Goal: Information Seeking & Learning: Learn about a topic

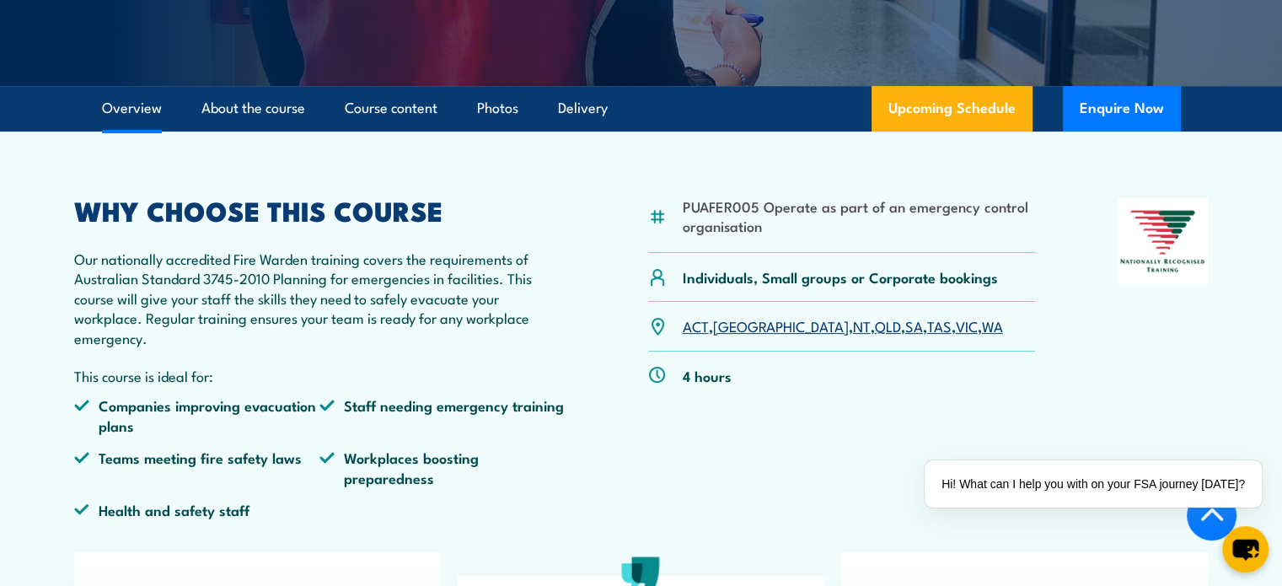
scroll to position [421, 0]
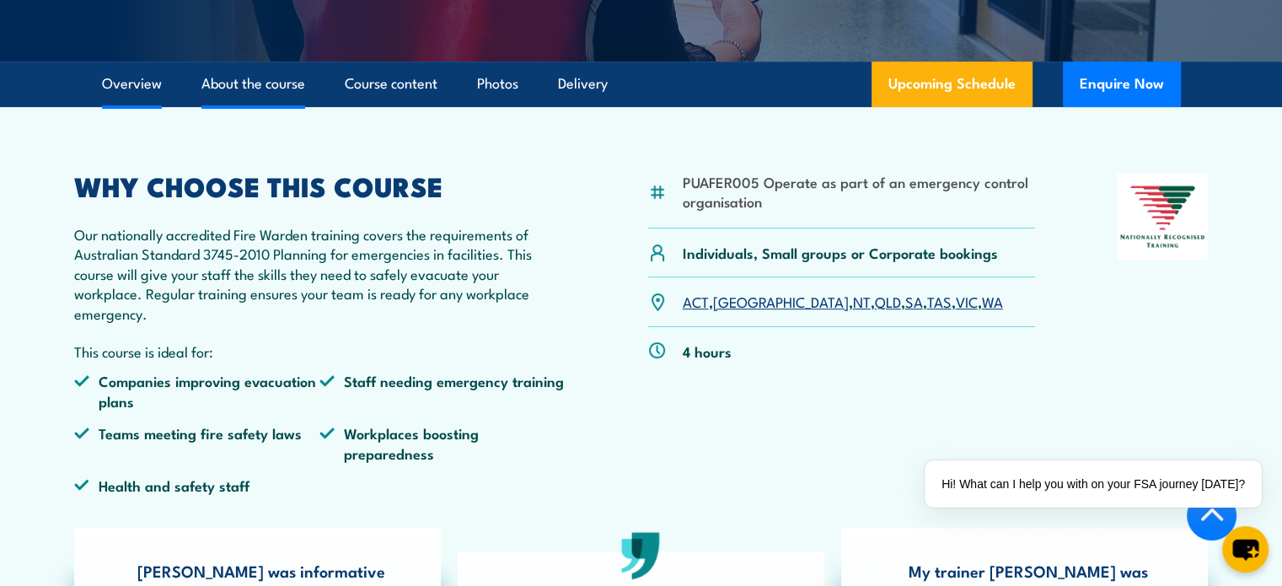
click at [247, 69] on link "About the course" at bounding box center [253, 84] width 104 height 45
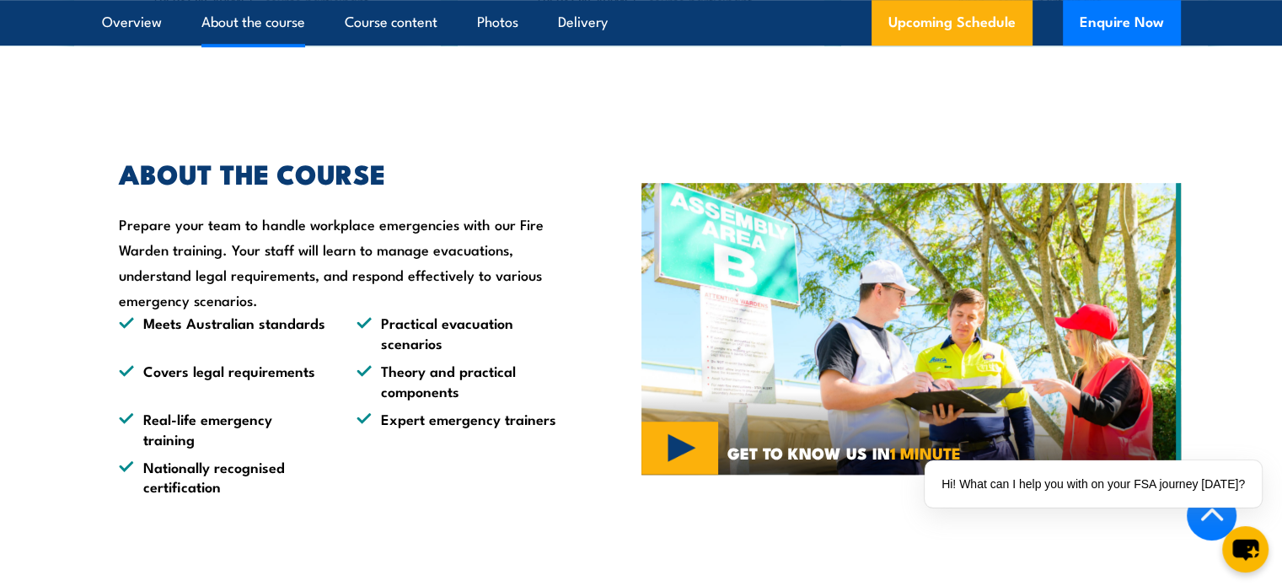
scroll to position [1170, 0]
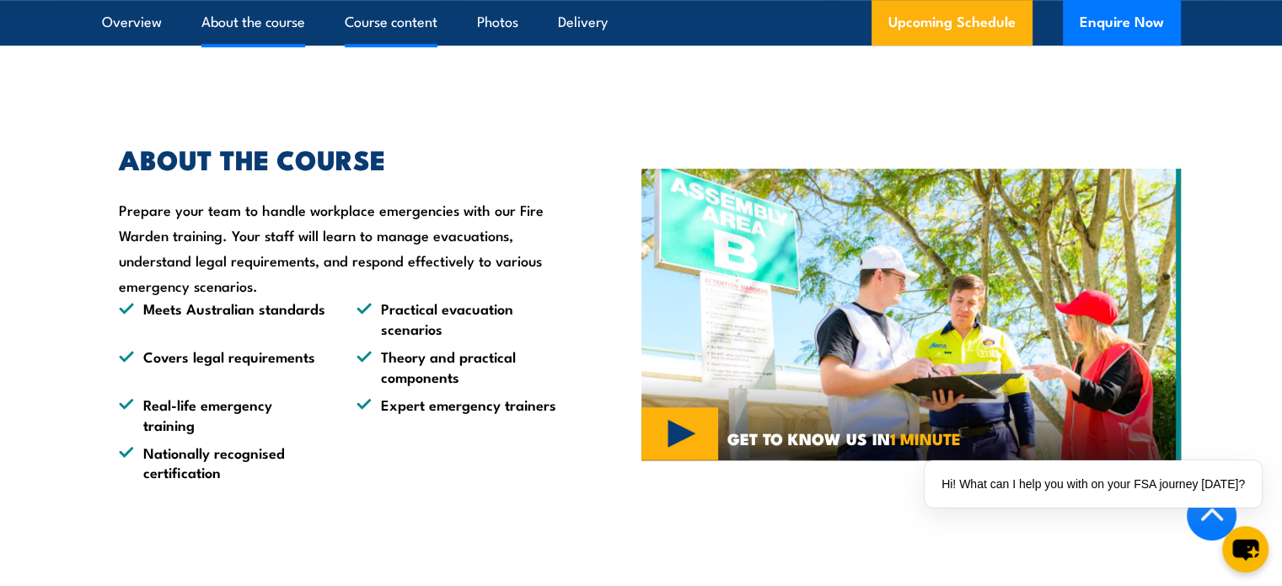
click at [395, 28] on link "Course content" at bounding box center [391, 22] width 93 height 45
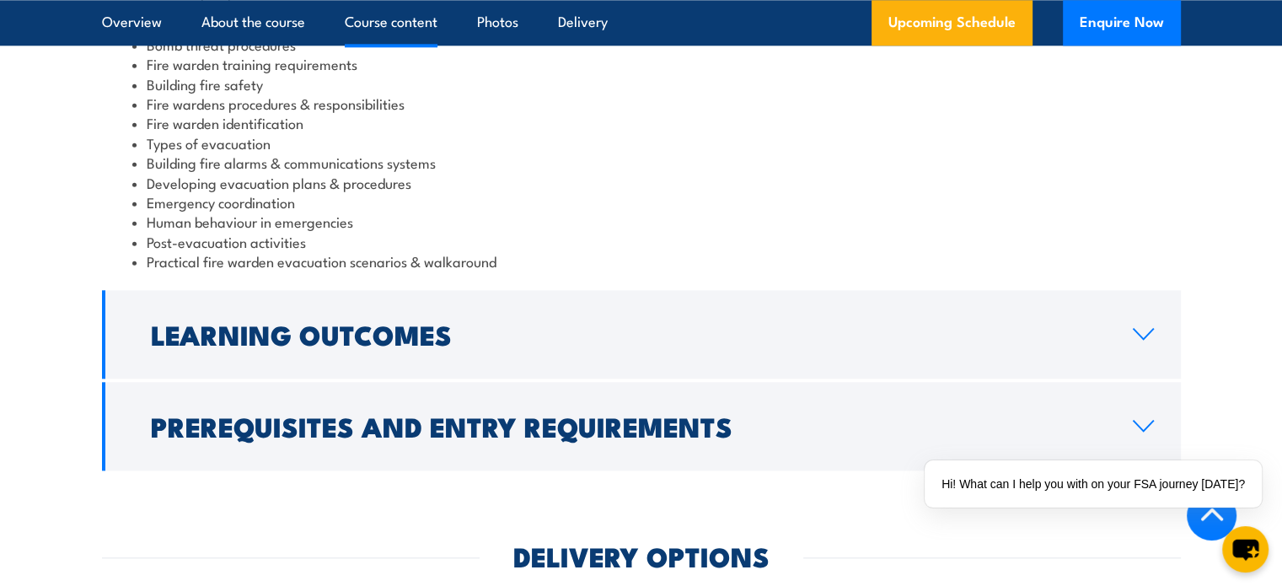
scroll to position [2005, 0]
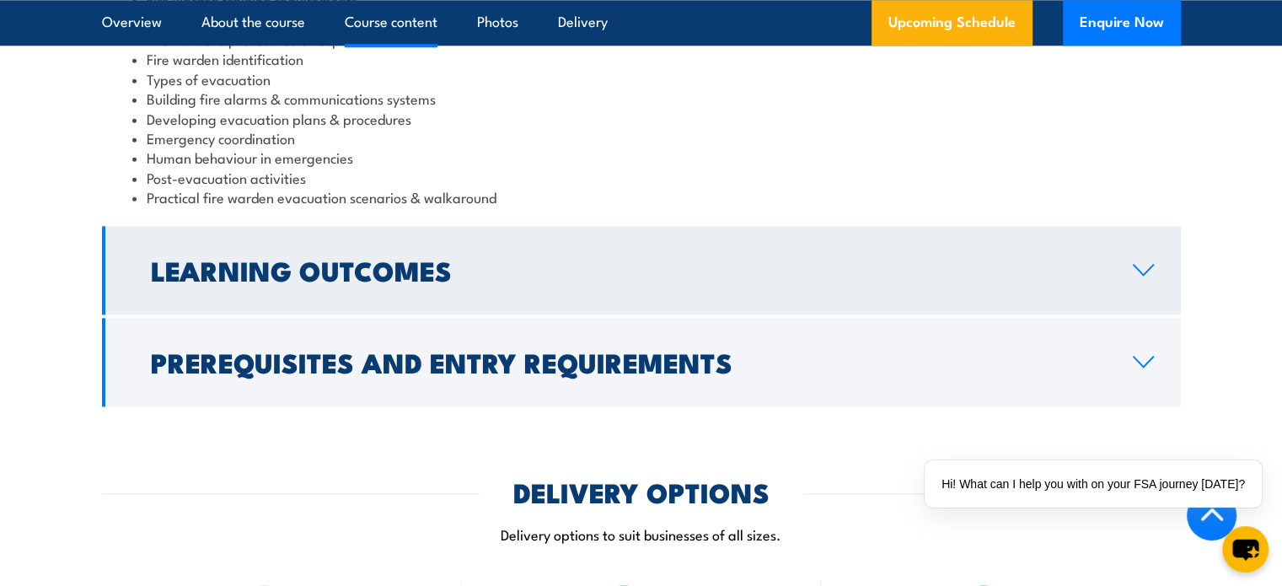
click at [1133, 272] on icon at bounding box center [1143, 269] width 23 height 13
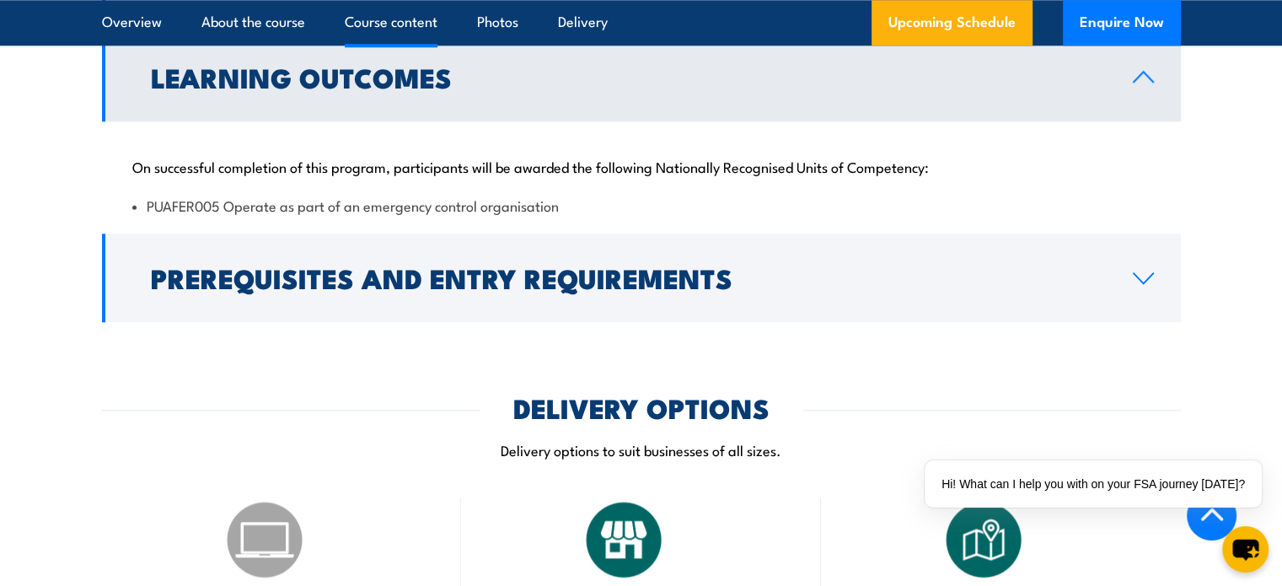
scroll to position [1803, 0]
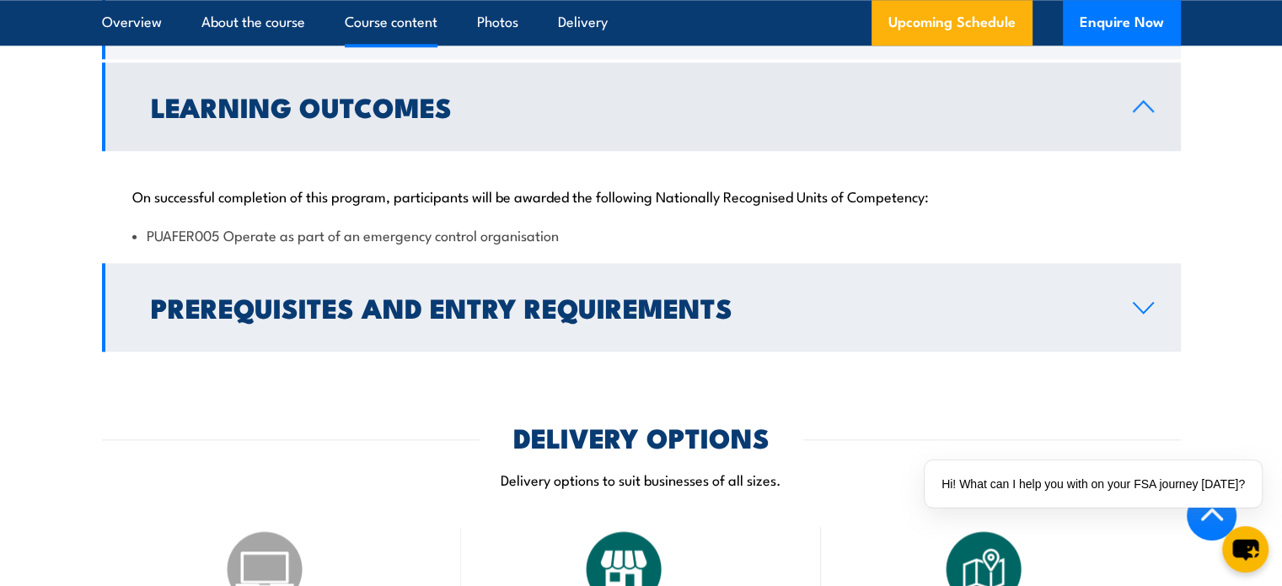
click at [788, 288] on link "Prerequisites and Entry Requirements" at bounding box center [641, 307] width 1079 height 88
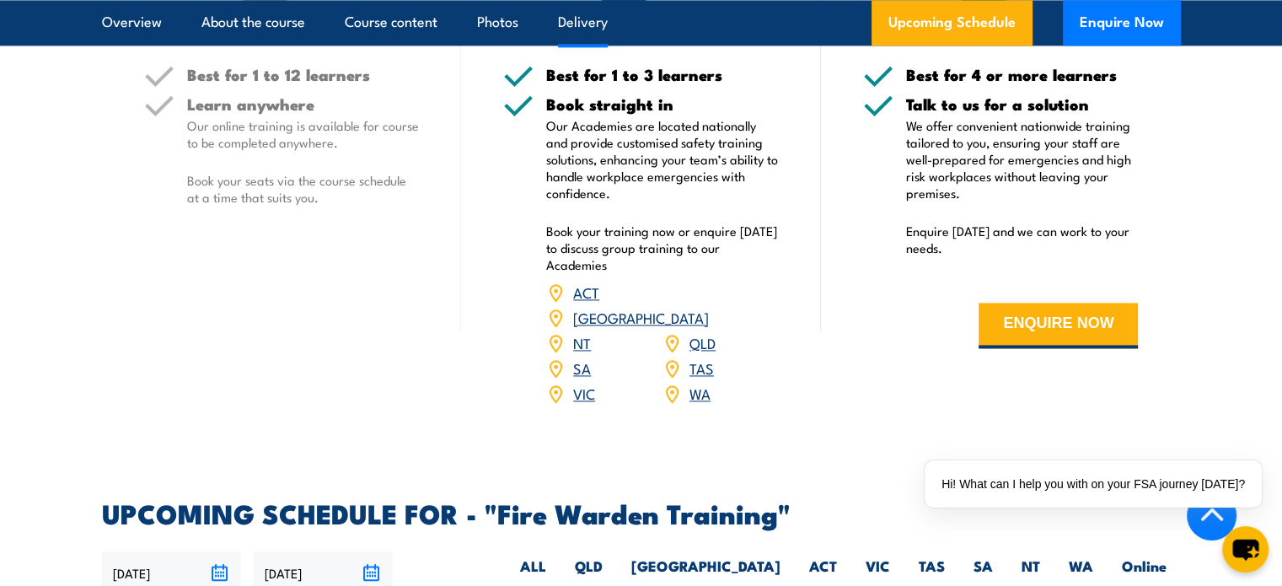
scroll to position [2477, 0]
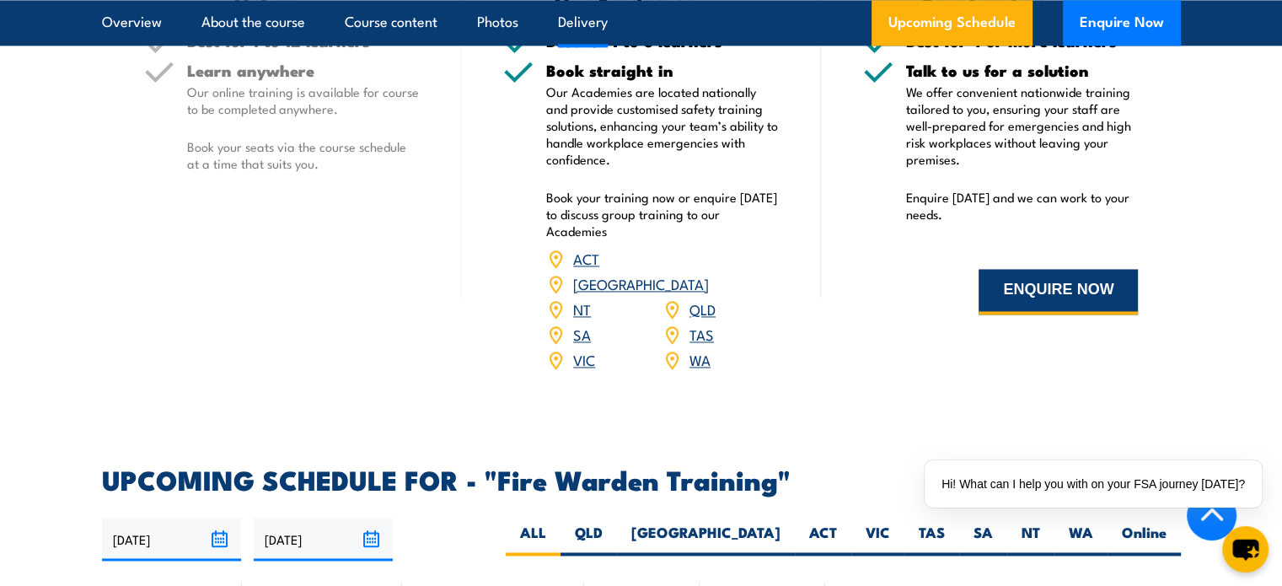
click at [1047, 291] on button "ENQUIRE NOW" at bounding box center [1057, 292] width 159 height 46
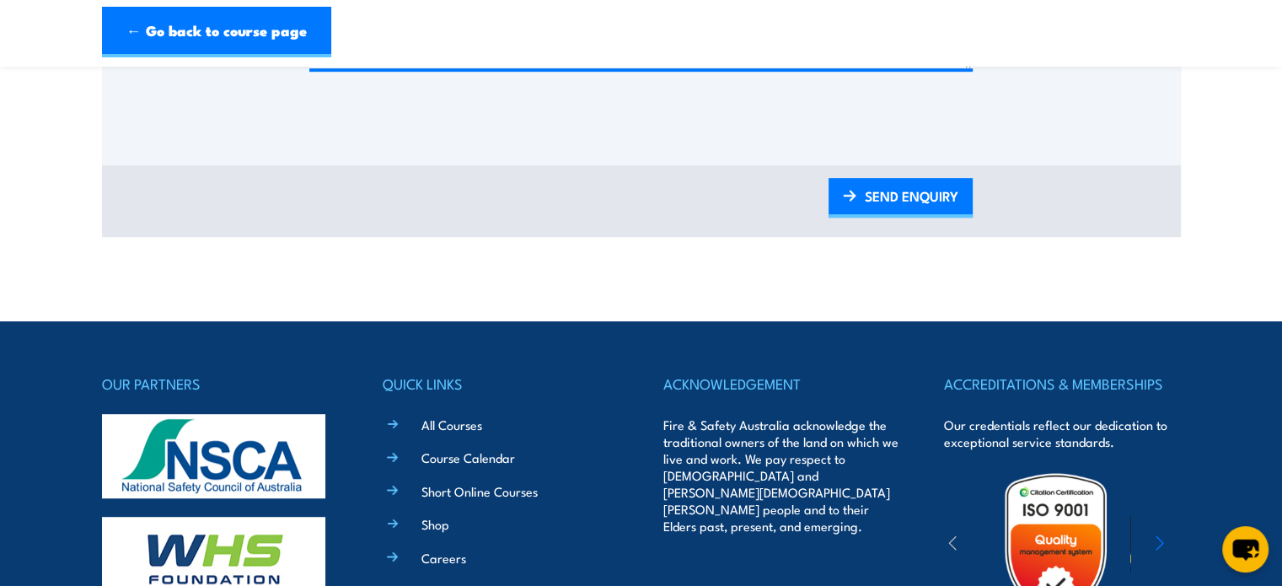
scroll to position [1011, 0]
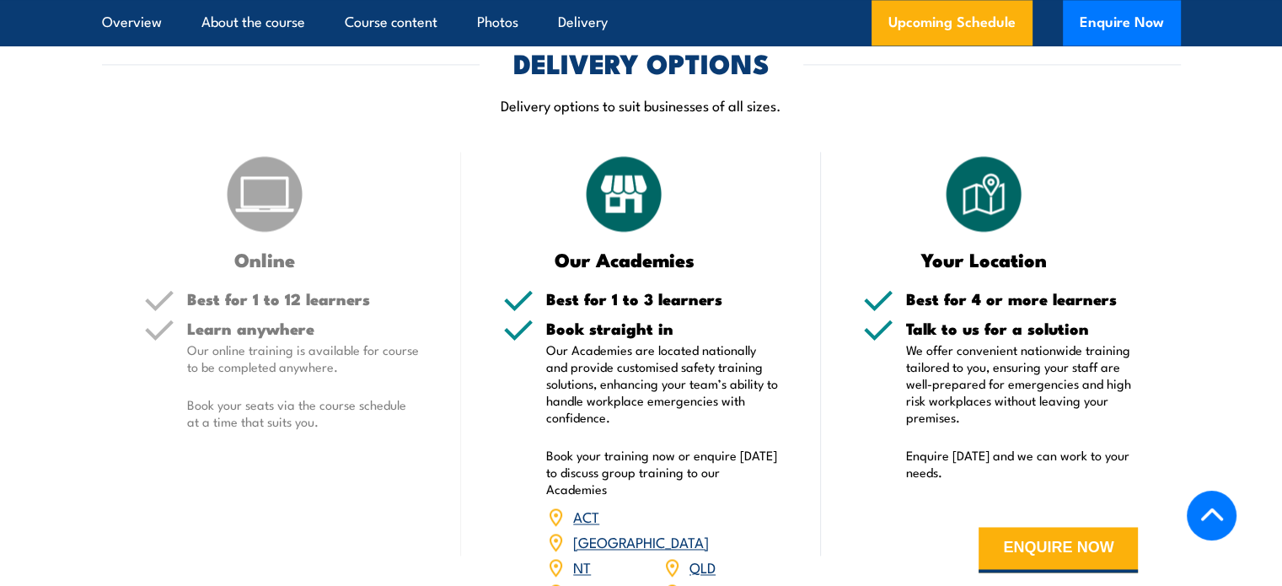
scroll to position [2470, 0]
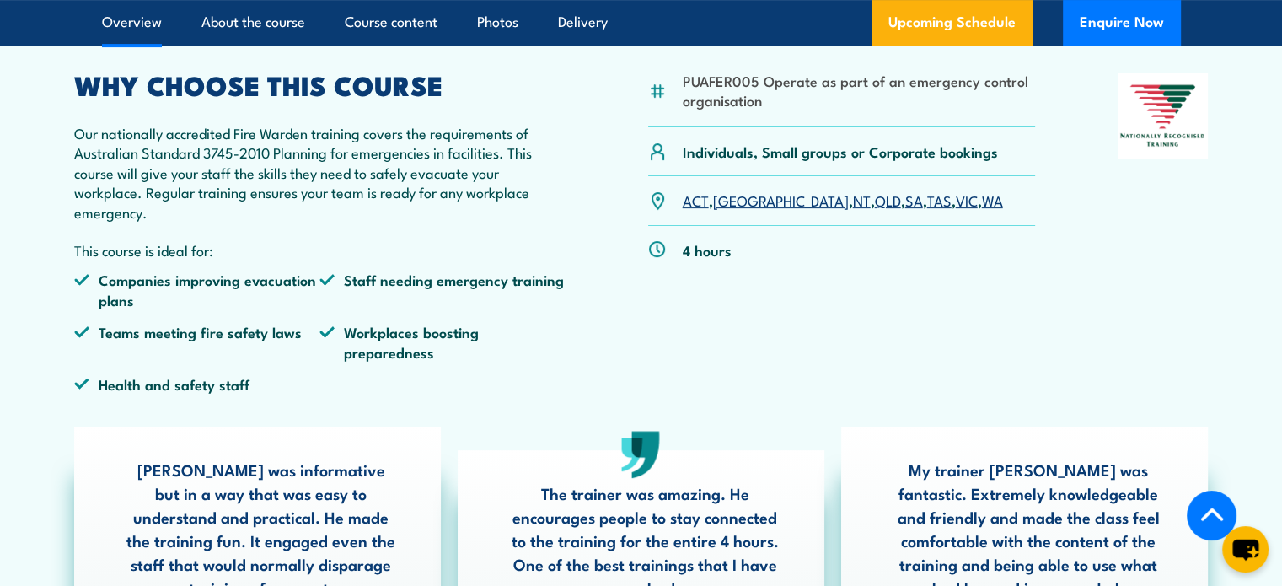
scroll to position [506, 0]
